Goal: Information Seeking & Learning: Learn about a topic

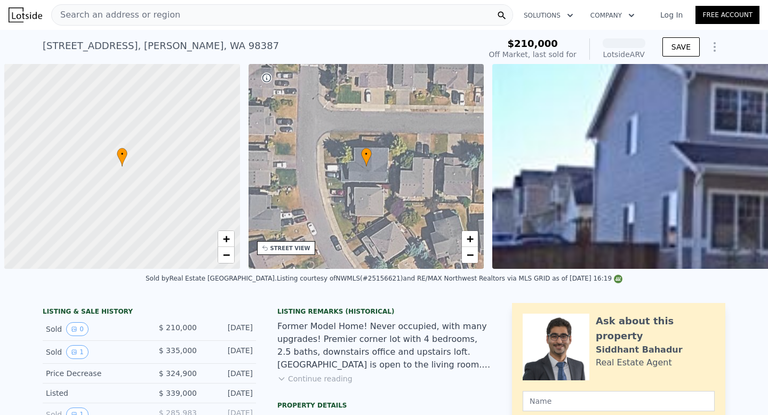
scroll to position [0, 4]
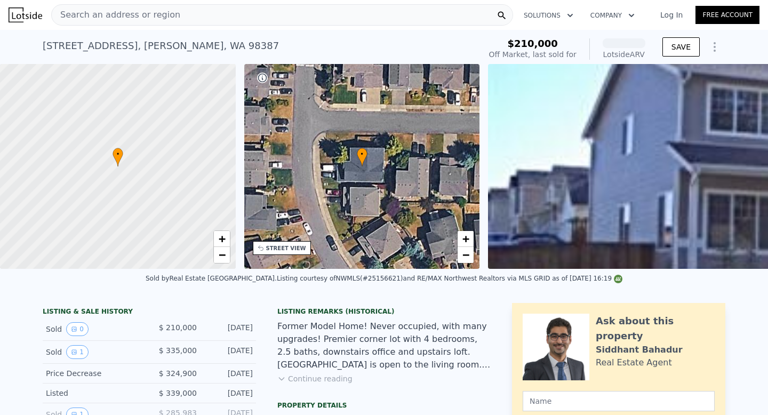
click at [179, 20] on div "Search an address or region" at bounding box center [282, 14] width 462 height 21
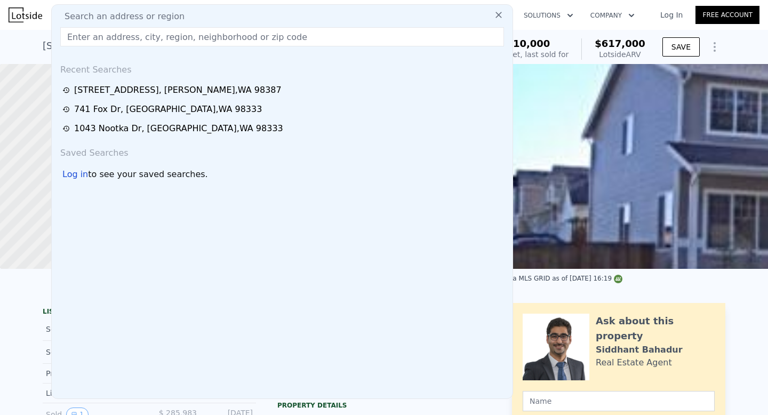
click at [34, 38] on div "[STREET_ADDRESS][PERSON_NAME] Sold [DATE] for $210k (~ARV $617k ) $210,000 Off …" at bounding box center [384, 47] width 768 height 34
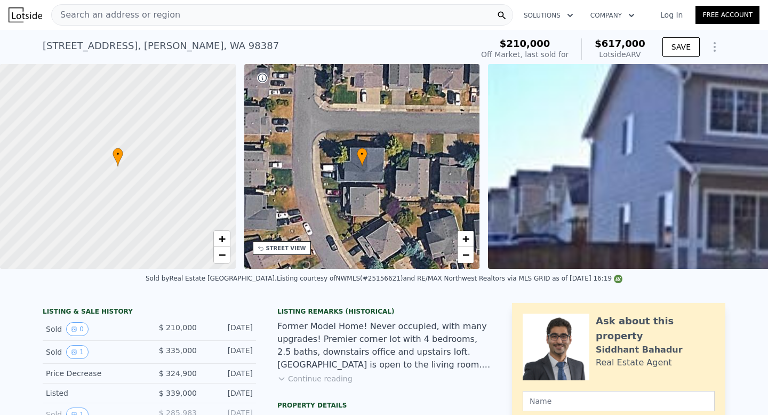
click at [90, 24] on div "Search an address or region" at bounding box center [116, 15] width 129 height 20
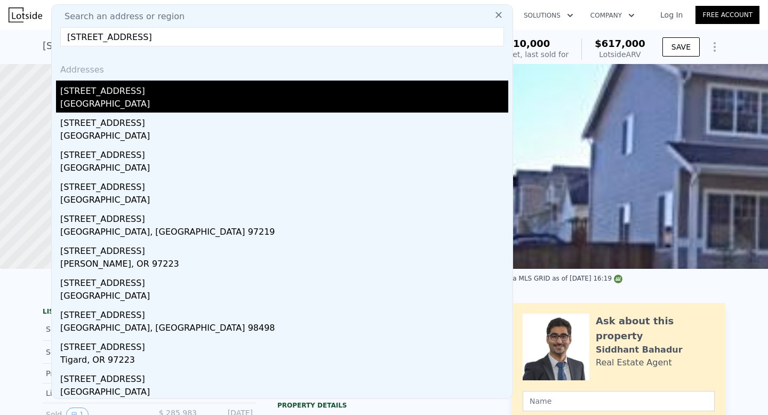
type input "[STREET_ADDRESS]"
click at [123, 97] on div "[STREET_ADDRESS]" at bounding box center [284, 89] width 448 height 17
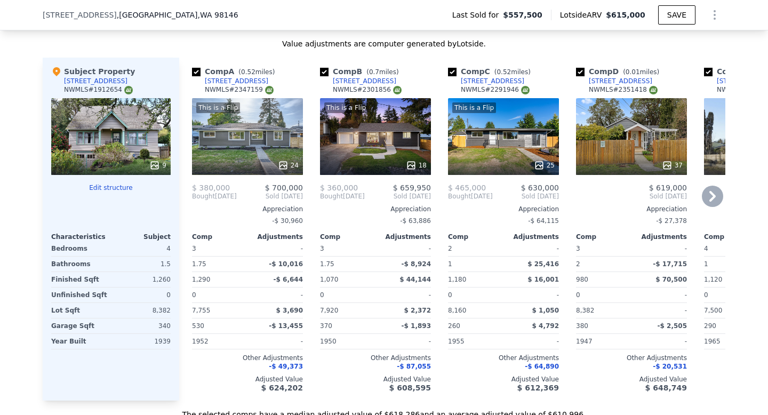
scroll to position [1080, 0]
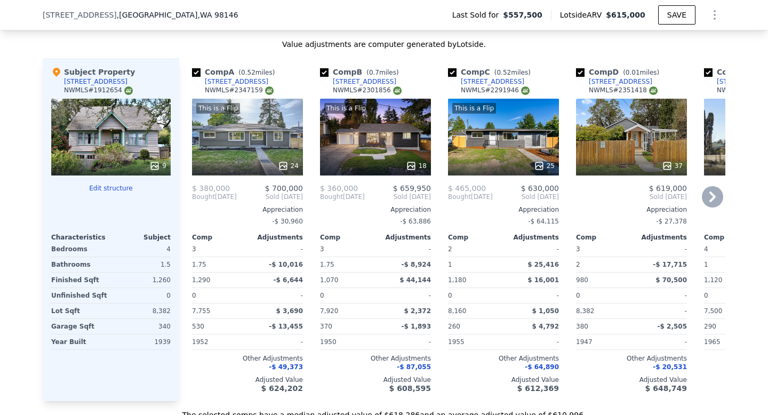
click at [258, 155] on div "This is a Flip 24" at bounding box center [247, 137] width 111 height 77
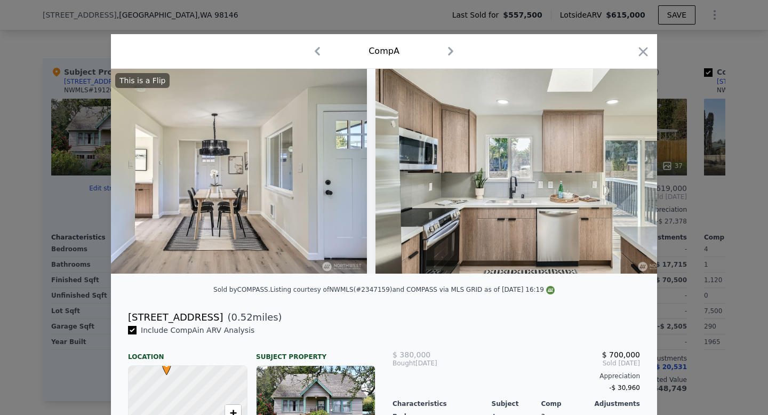
scroll to position [0, 1953]
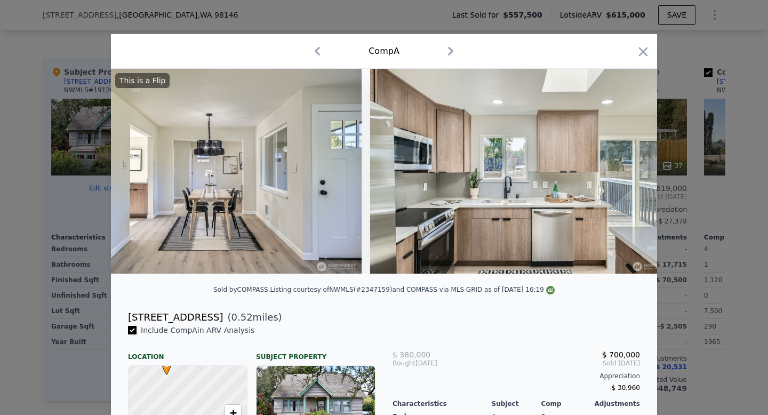
click at [23, 236] on div at bounding box center [384, 207] width 768 height 415
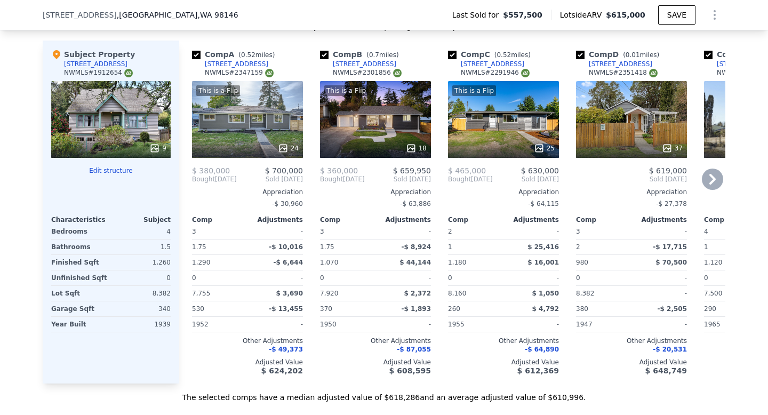
click at [273, 137] on div "This is a Flip 24" at bounding box center [247, 119] width 111 height 77
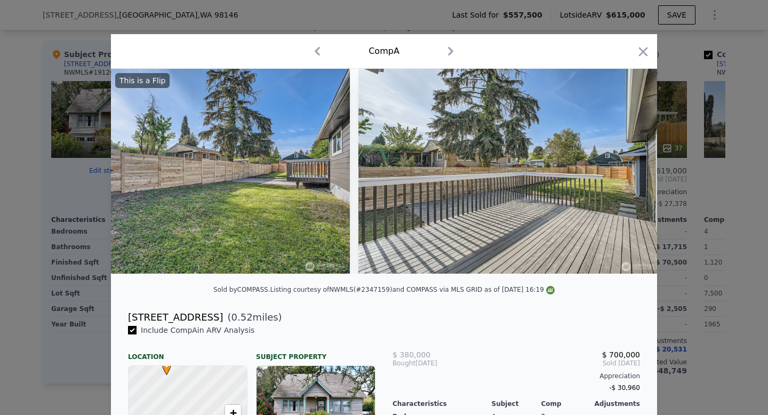
scroll to position [0, 6966]
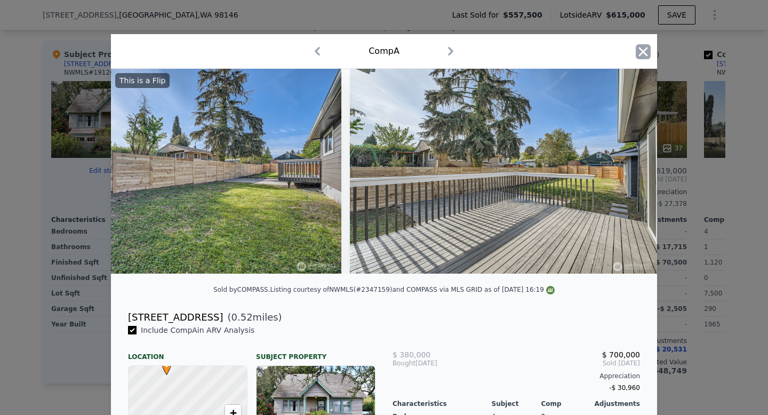
click at [647, 55] on icon "button" at bounding box center [643, 51] width 9 height 9
